Goal: Information Seeking & Learning: Learn about a topic

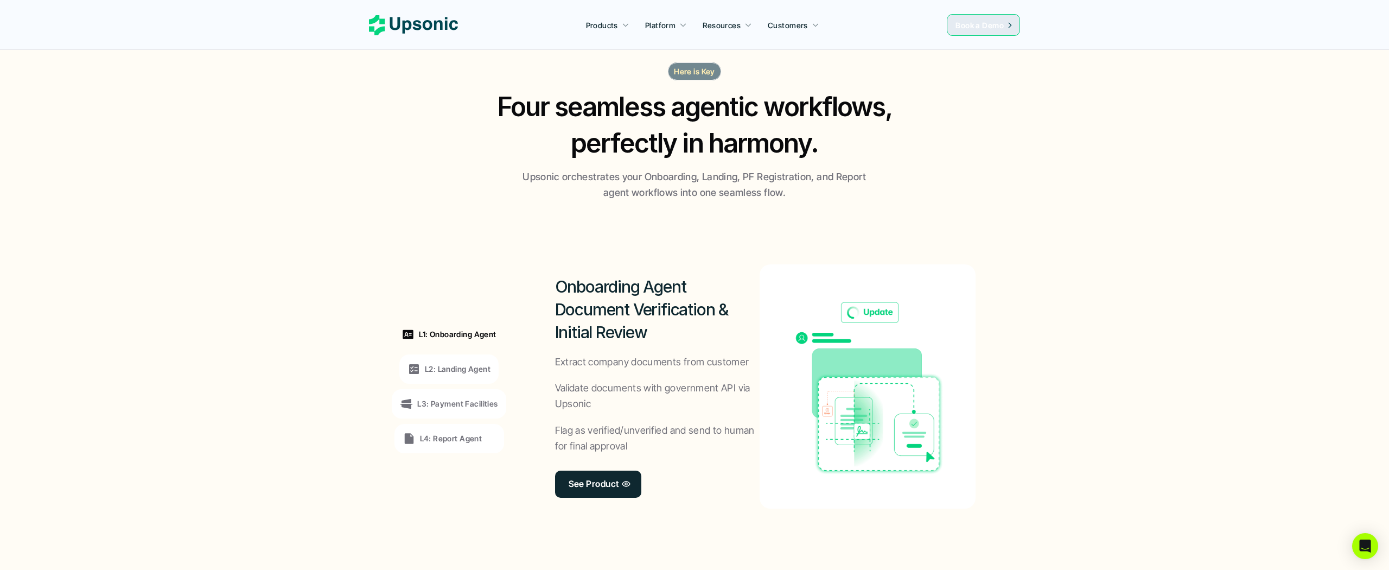
scroll to position [670, 0]
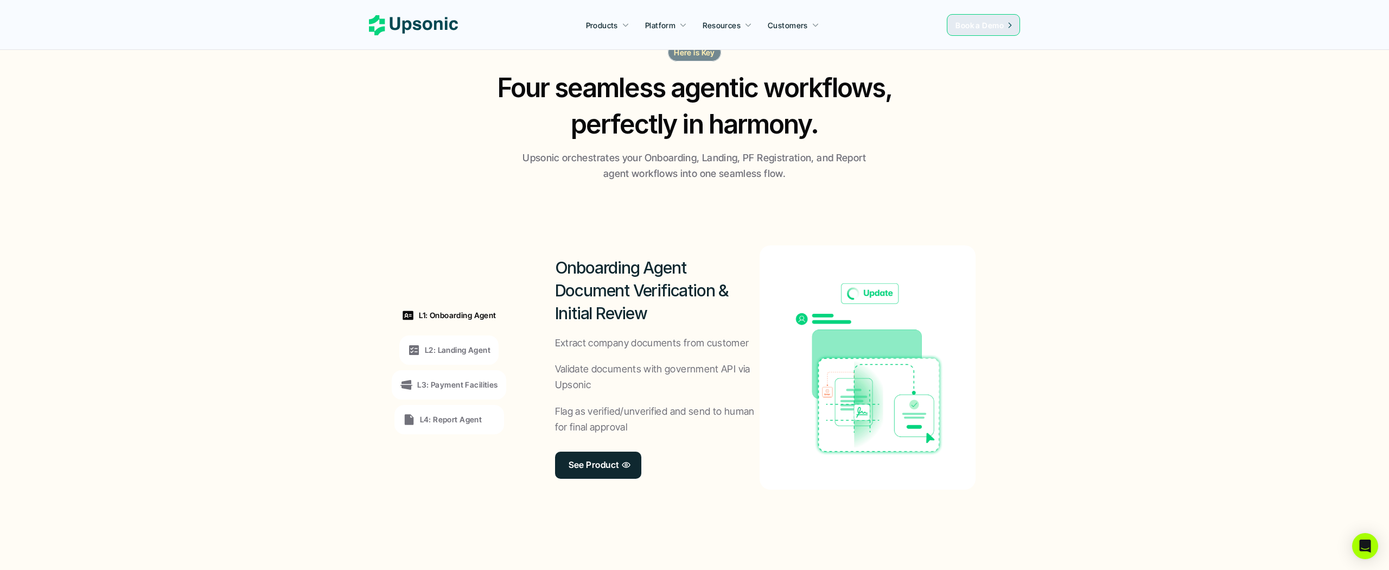
drag, startPoint x: 1024, startPoint y: 279, endPoint x: 1026, endPoint y: 306, distance: 27.2
click at [1026, 307] on section "L1: Onboarding Agent L2: Landing Agent L3: Payment Facilities L4: Report Agent …" at bounding box center [694, 367] width 1387 height 371
drag, startPoint x: 1026, startPoint y: 314, endPoint x: 1028, endPoint y: 289, distance: 25.6
click at [1029, 319] on section "L1: Onboarding Agent L2: Landing Agent L3: Payment Facilities L4: Report Agent …" at bounding box center [694, 367] width 1387 height 371
drag, startPoint x: 1024, startPoint y: 296, endPoint x: 1023, endPoint y: 303, distance: 7.6
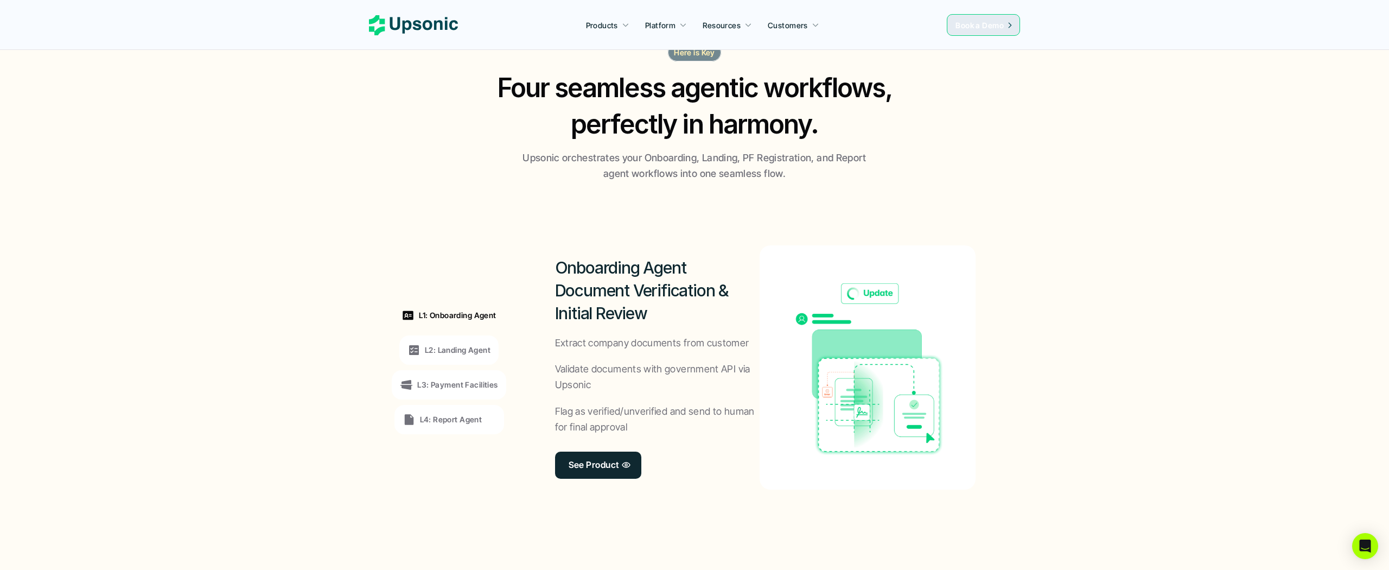
click at [1023, 303] on section "L1: Onboarding Agent L2: Landing Agent L3: Payment Facilities L4: Report Agent …" at bounding box center [694, 367] width 1387 height 371
click at [1021, 310] on section "L1: Onboarding Agent L2: Landing Agent L3: Payment Facilities L4: Report Agent …" at bounding box center [694, 367] width 1387 height 371
drag, startPoint x: 1024, startPoint y: 171, endPoint x: 1027, endPoint y: 176, distance: 6.3
click at [1027, 175] on section "Here is Key Four seamless agentic workflows, perfectly in harmony. Upsonic orch…" at bounding box center [694, 298] width 1389 height 553
click at [1030, 188] on section "Here is Key Four seamless agentic workflows, perfectly in harmony. Upsonic orch…" at bounding box center [694, 298] width 1389 height 553
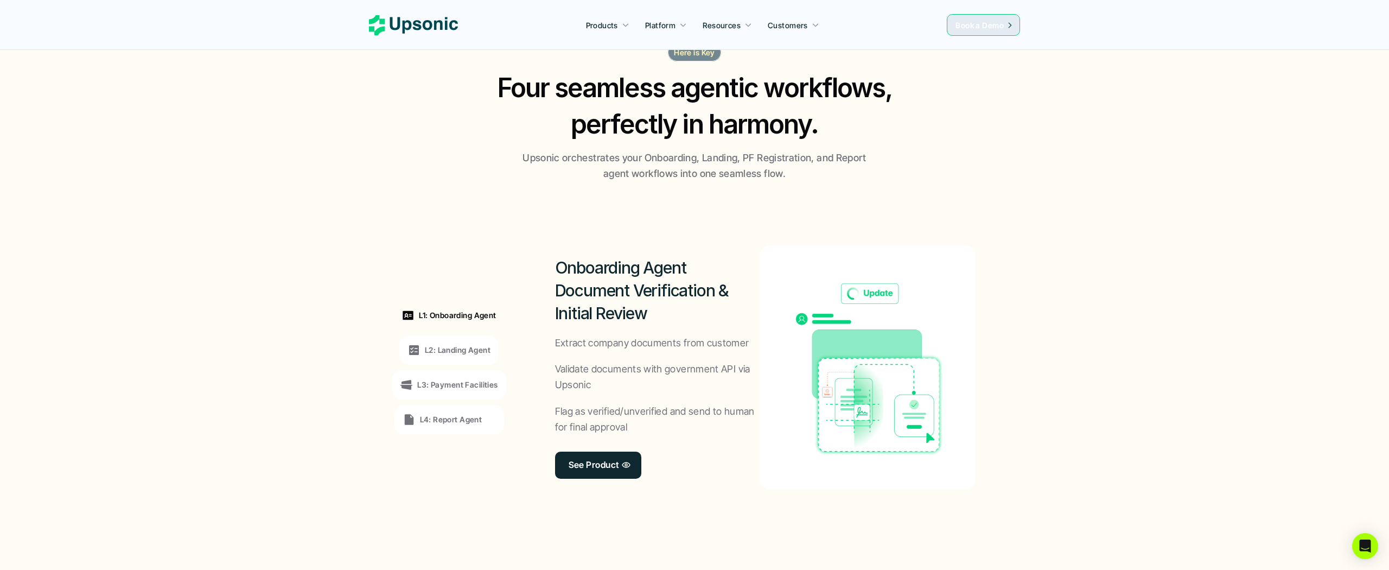
drag, startPoint x: 1079, startPoint y: 245, endPoint x: 1075, endPoint y: 264, distance: 19.5
click at [1075, 264] on section "L1: Onboarding Agent L2: Landing Agent L3: Payment Facilities L4: Report Agent …" at bounding box center [694, 367] width 1387 height 371
click at [1076, 266] on section "L1: Onboarding Agent L2: Landing Agent L3: Payment Facilities L4: Report Agent …" at bounding box center [694, 367] width 1387 height 371
click at [1076, 270] on section "L1: Onboarding Agent L2: Landing Agent L3: Payment Facilities L4: Report Agent …" at bounding box center [694, 367] width 1387 height 371
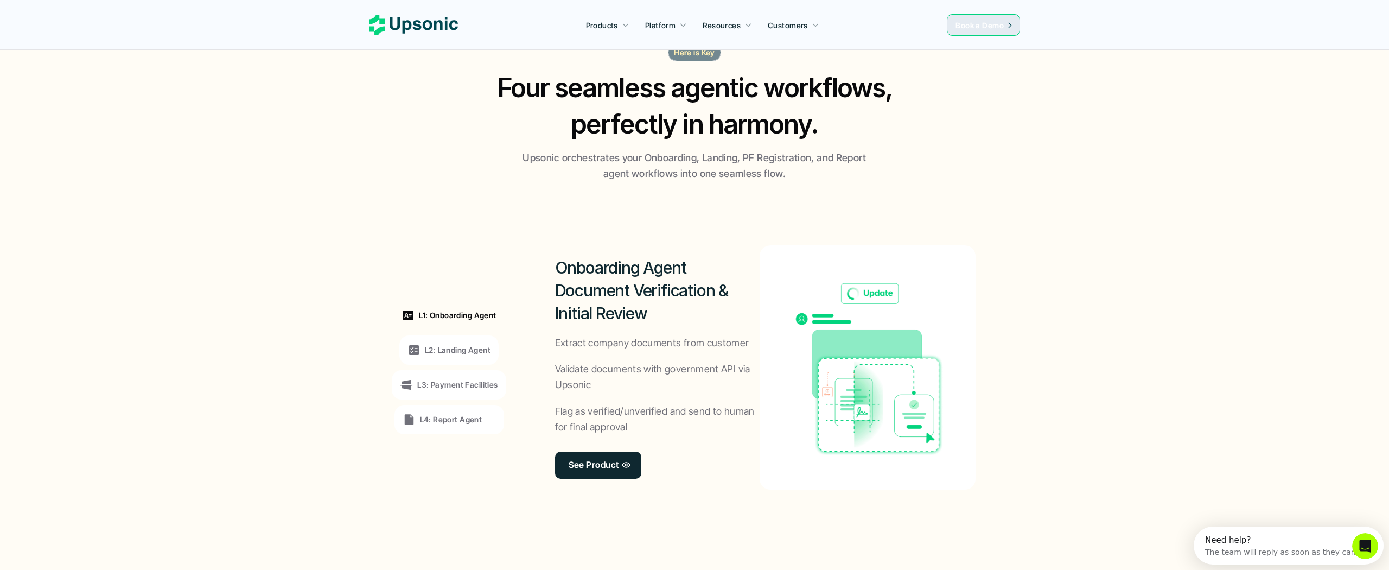
click at [1076, 246] on section "L1: Onboarding Agent L2: Landing Agent L3: Payment Facilities L4: Report Agent …" at bounding box center [694, 367] width 1387 height 371
click at [457, 351] on p "L2: Landing Agent" at bounding box center [458, 349] width 66 height 11
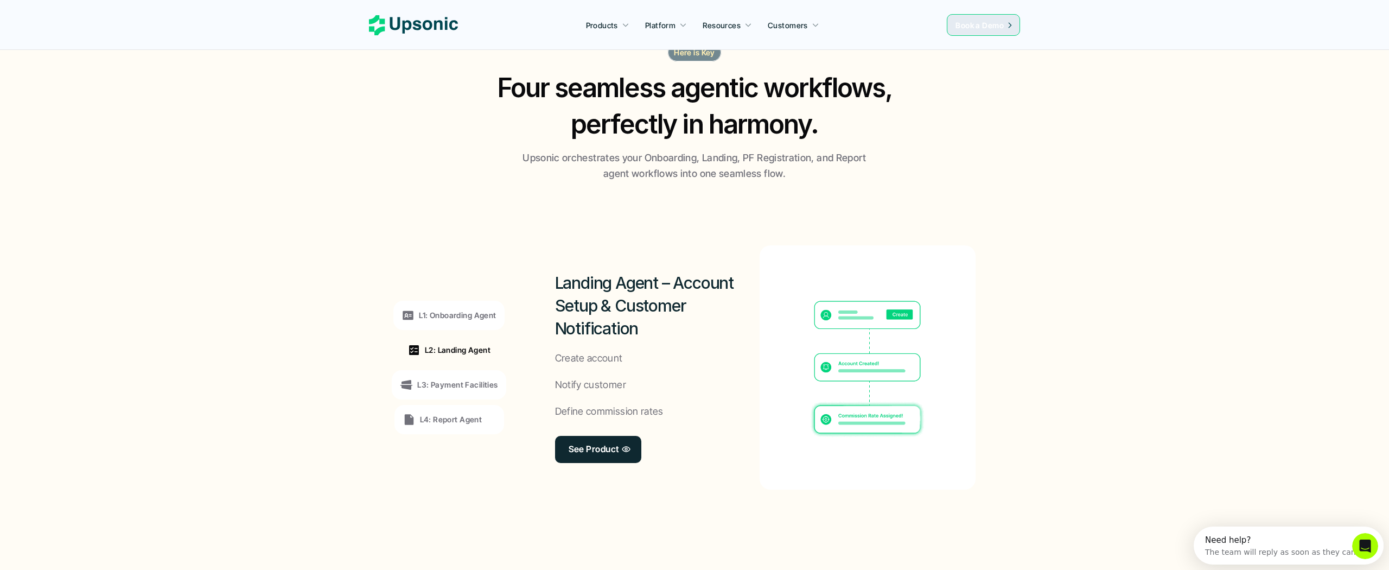
click at [462, 379] on p "L3: Payment Facilities" at bounding box center [457, 384] width 80 height 11
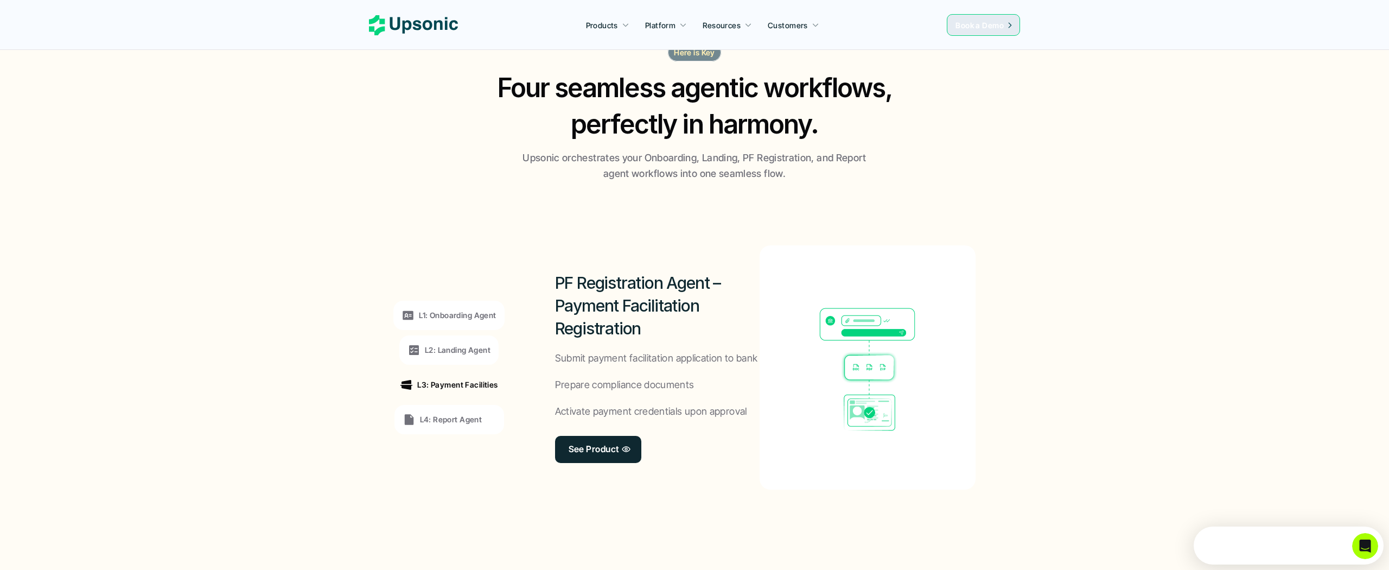
click at [452, 417] on p "L4: Report Agent" at bounding box center [451, 419] width 62 height 11
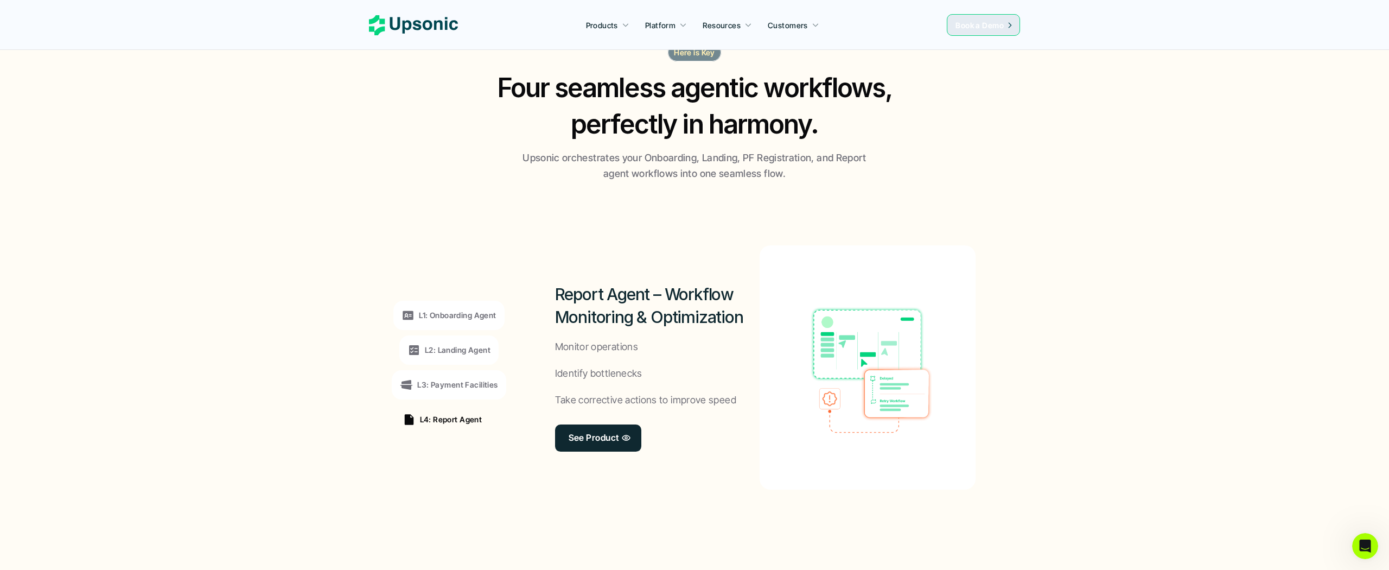
click at [466, 320] on p "L1: Onboarding Agent" at bounding box center [457, 314] width 77 height 11
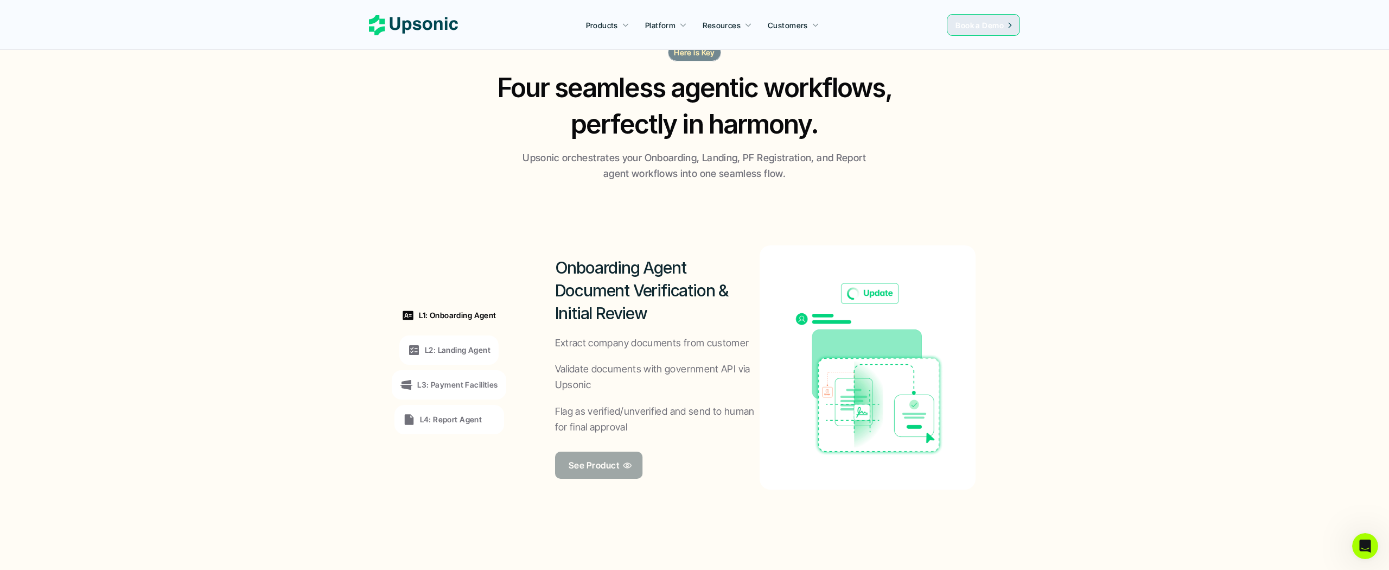
click at [577, 461] on p "See Product" at bounding box center [593, 465] width 50 height 16
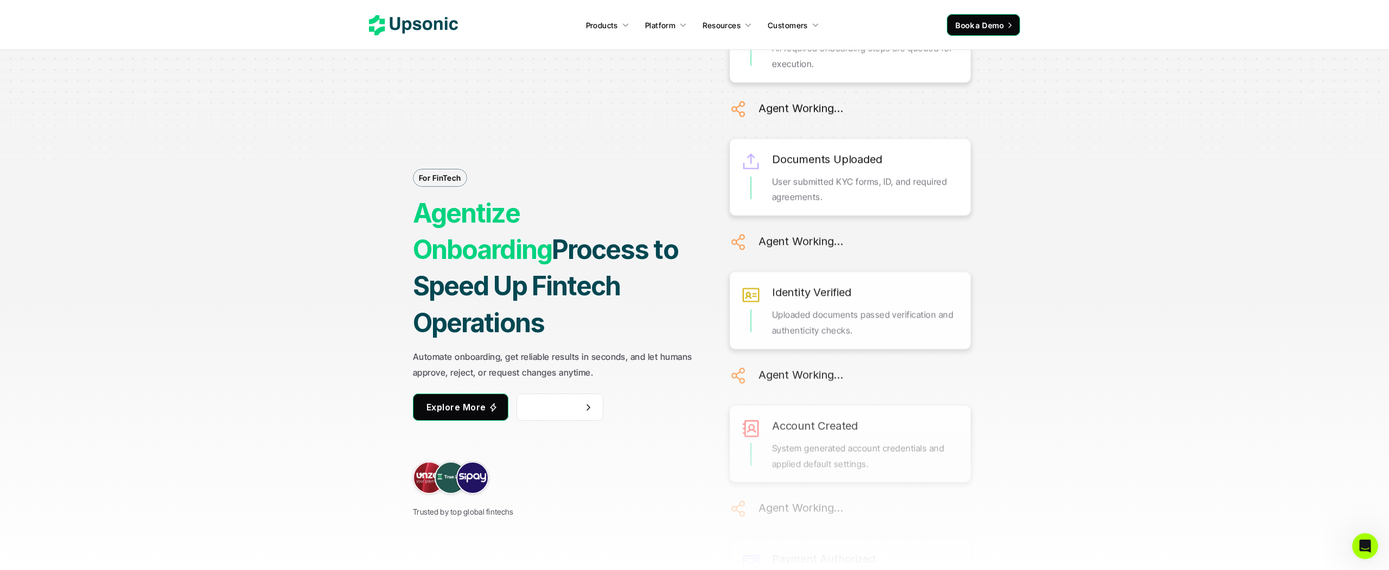
click at [779, 150] on div "Documents Uploaded User submitted KYC forms, ID, and required agreements." at bounding box center [866, 177] width 188 height 55
click at [1096, 232] on div "For FinTech Agentize Onboarding Process to Speed Up Fintech Operations Automate…" at bounding box center [695, 285] width 814 height 570
drag, startPoint x: 1097, startPoint y: 245, endPoint x: 1108, endPoint y: 246, distance: 10.4
click at [1105, 247] on section "For FinTech Agentize Onboarding Process to Speed Up Fintech Operations Automate…" at bounding box center [694, 285] width 1389 height 570
drag, startPoint x: 1111, startPoint y: 263, endPoint x: 1111, endPoint y: 276, distance: 13.6
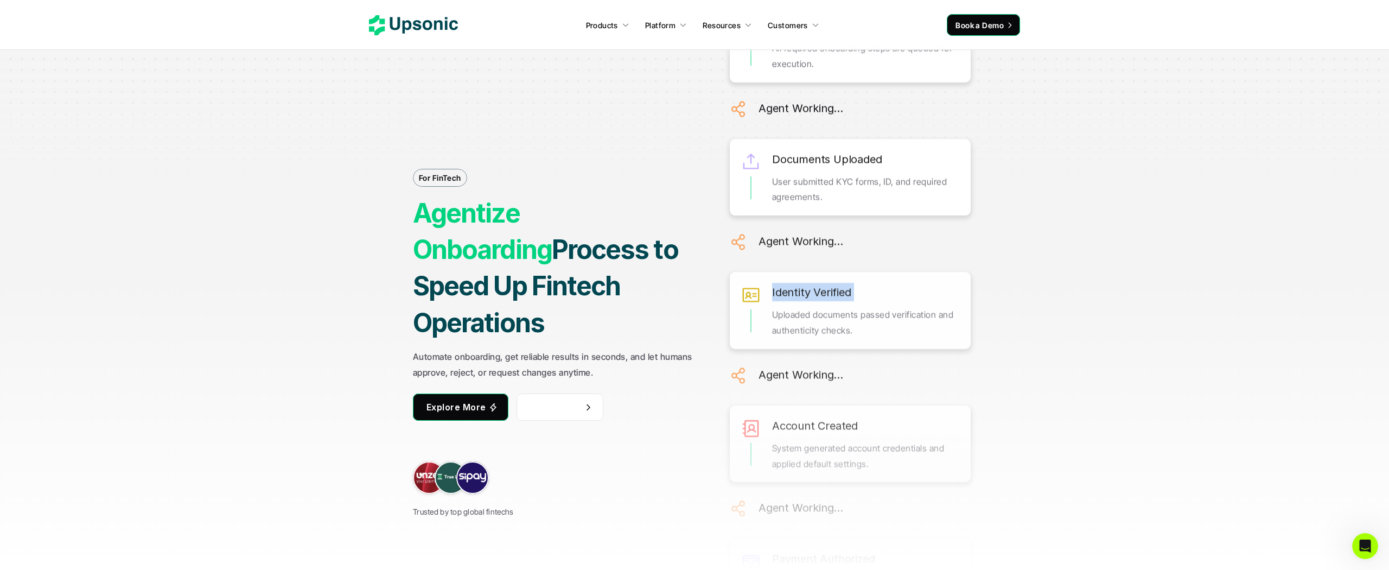
click at [1111, 280] on section "For FinTech Agentize Onboarding Process to Speed Up Fintech Operations Automate…" at bounding box center [694, 285] width 1389 height 570
click at [1113, 284] on section "For FinTech Agentize Onboarding Process to Speed Up Fintech Operations Automate…" at bounding box center [694, 285] width 1389 height 570
click at [1133, 240] on section "For FinTech Agentize Onboarding Process to Speed Up Fintech Operations Automate…" at bounding box center [694, 285] width 1389 height 570
click at [1109, 212] on div at bounding box center [694, 108] width 1389 height 217
click at [1109, 224] on section "For FinTech Agentize Onboarding Process to Speed Up Fintech Operations Automate…" at bounding box center [694, 285] width 1389 height 570
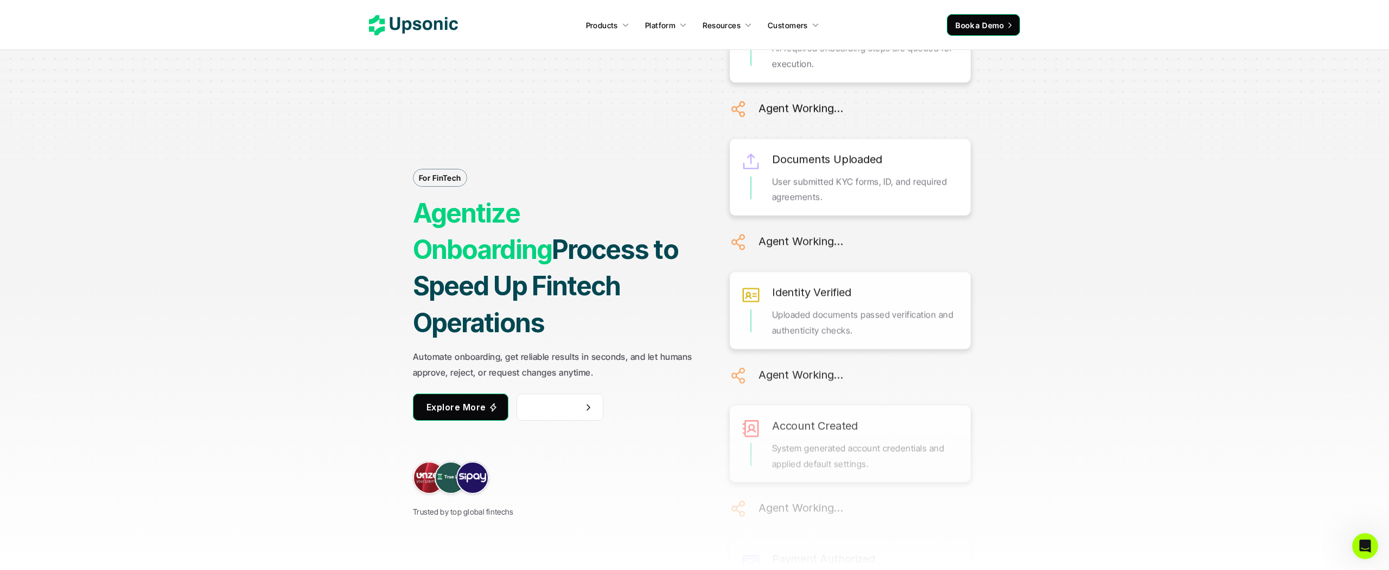
click at [1109, 249] on section "For FinTech Agentize Onboarding Process to Speed Up Fintech Operations Automate…" at bounding box center [694, 285] width 1389 height 570
drag, startPoint x: 1047, startPoint y: 286, endPoint x: 1047, endPoint y: 298, distance: 11.9
click at [1047, 296] on div "For FinTech Agentize Onboarding Process to Speed Up Fintech Operations Automate…" at bounding box center [695, 285] width 814 height 570
click at [1047, 308] on div "For FinTech Agentize Onboarding Process to Speed Up Fintech Operations Automate…" at bounding box center [695, 285] width 814 height 570
click at [525, 204] on div "For FinTech Agentize Onboarding Process to Speed Up Fintech Operations Automate…" at bounding box center [555, 285] width 285 height 467
